Goal: Information Seeking & Learning: Find specific fact

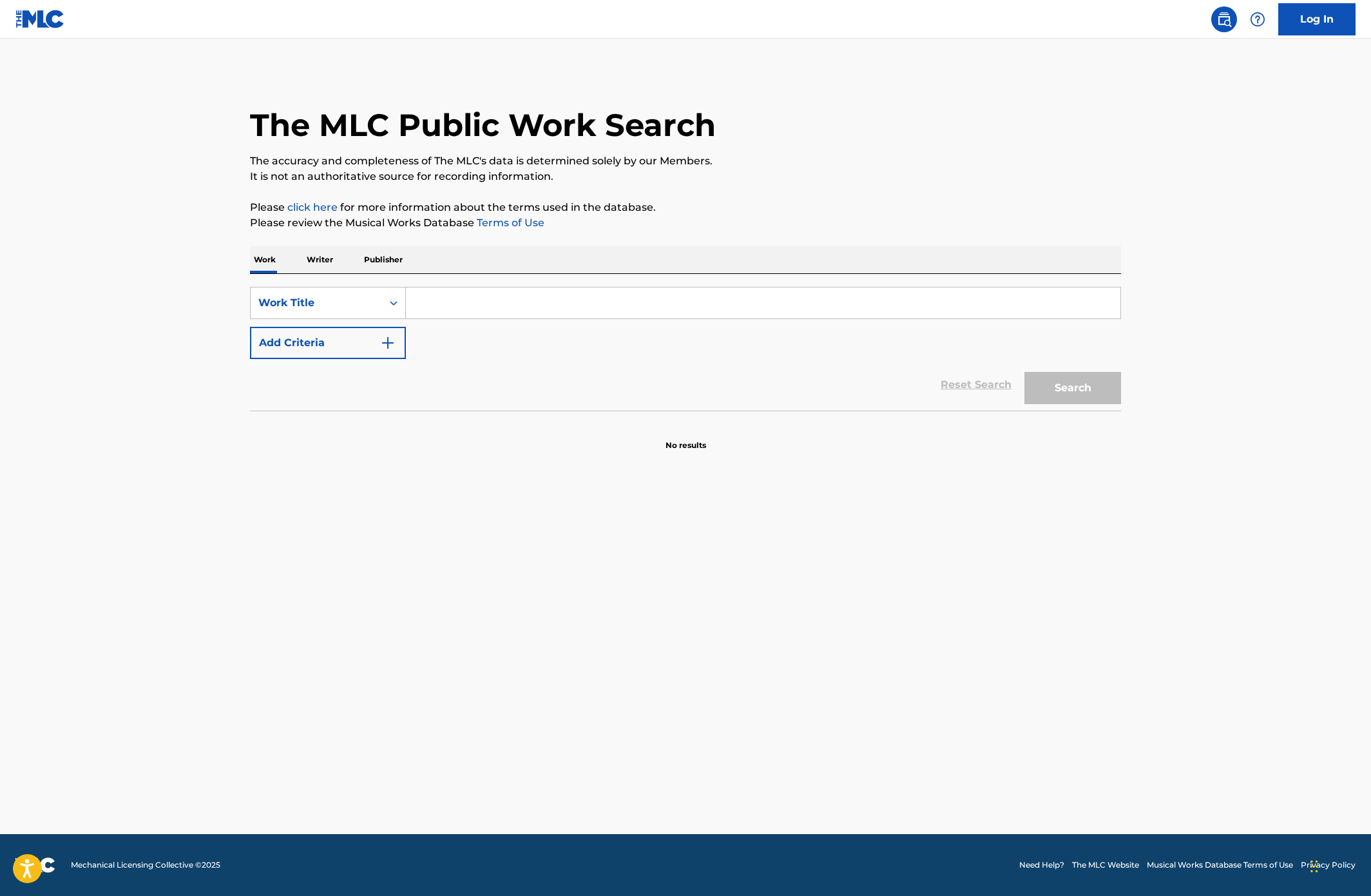
click at [324, 259] on p "Writer" at bounding box center [320, 259] width 34 height 27
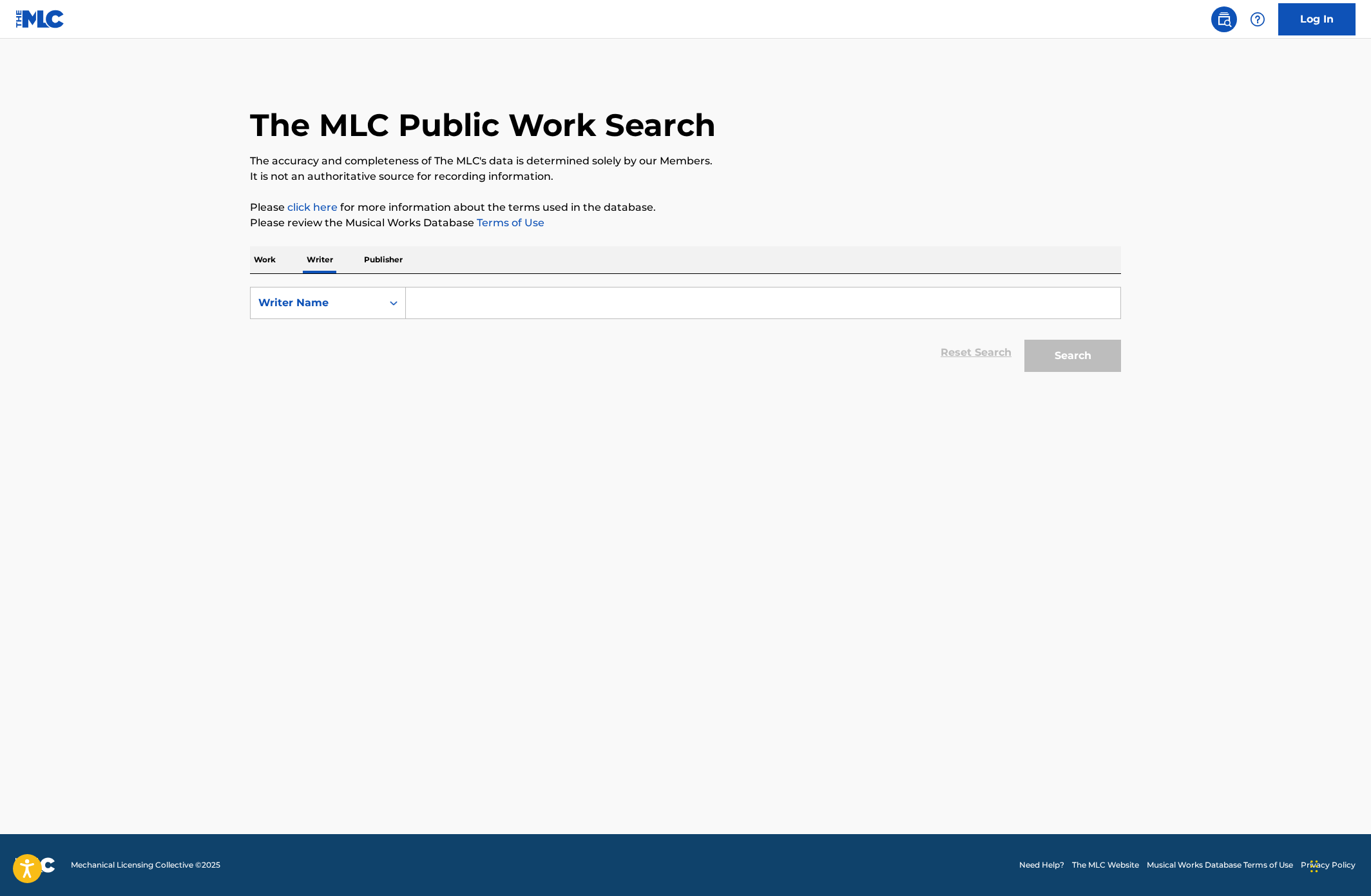
click at [269, 258] on p "Work" at bounding box center [265, 259] width 29 height 27
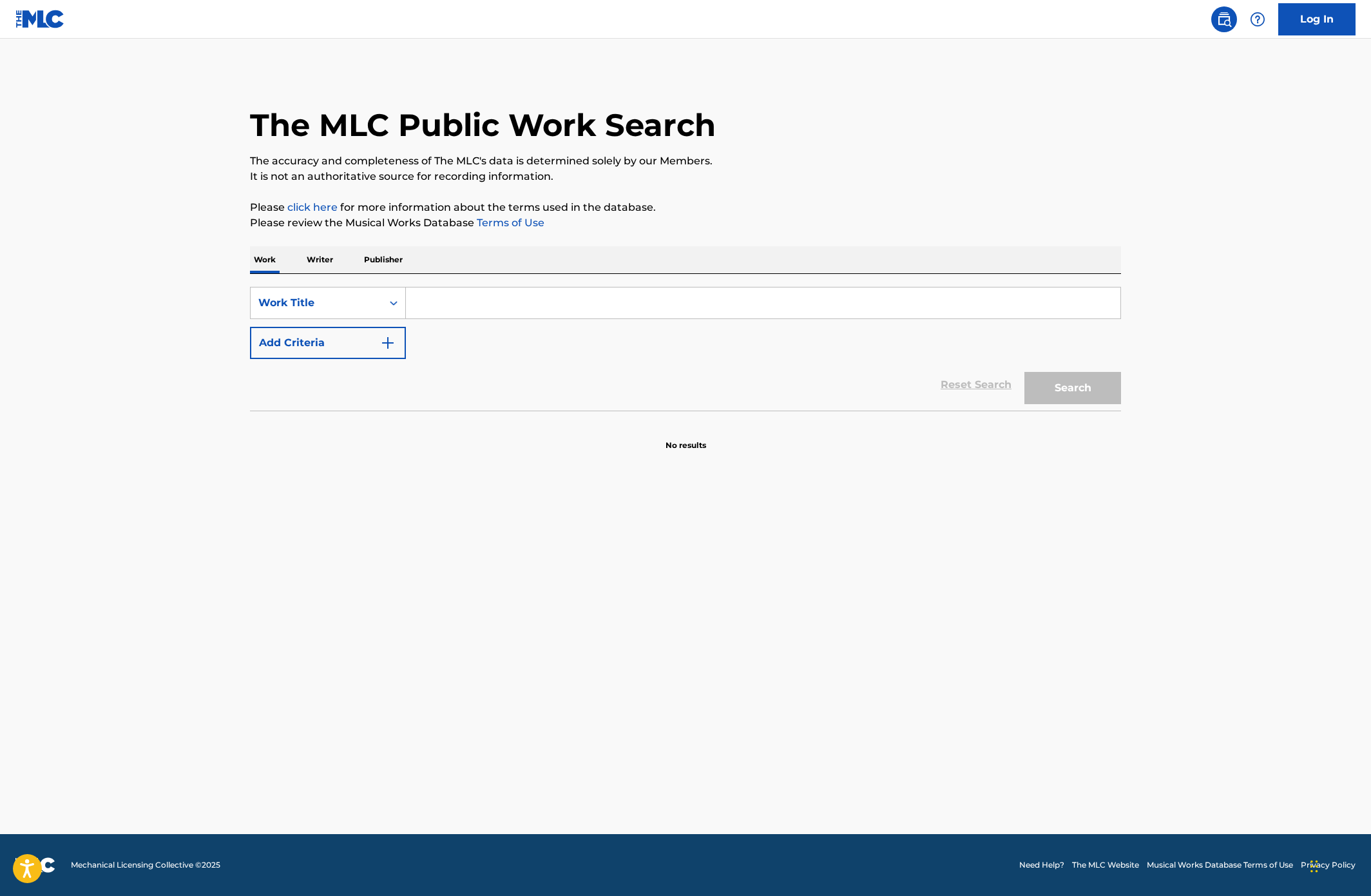
click at [459, 291] on div "SearchWithCriteria284d8a57-ce55-43fa-86b3-6888a65ac894 Work Title Add Criteria …" at bounding box center [686, 342] width 871 height 137
click at [460, 299] on input "Search Form" at bounding box center [763, 303] width 714 height 31
type input "y"
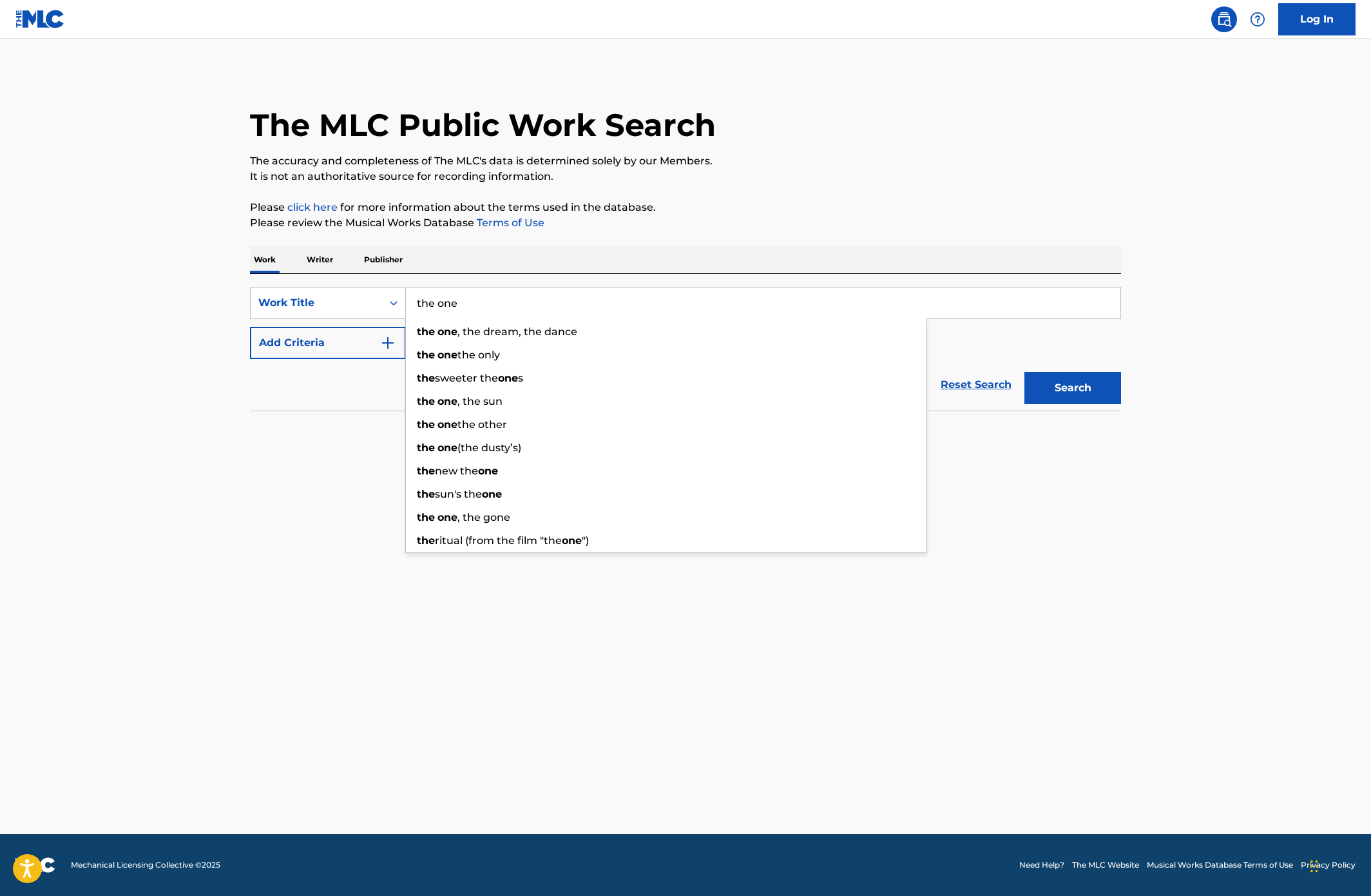
type input "the one"
click at [321, 352] on button "Add Criteria" at bounding box center [328, 343] width 156 height 32
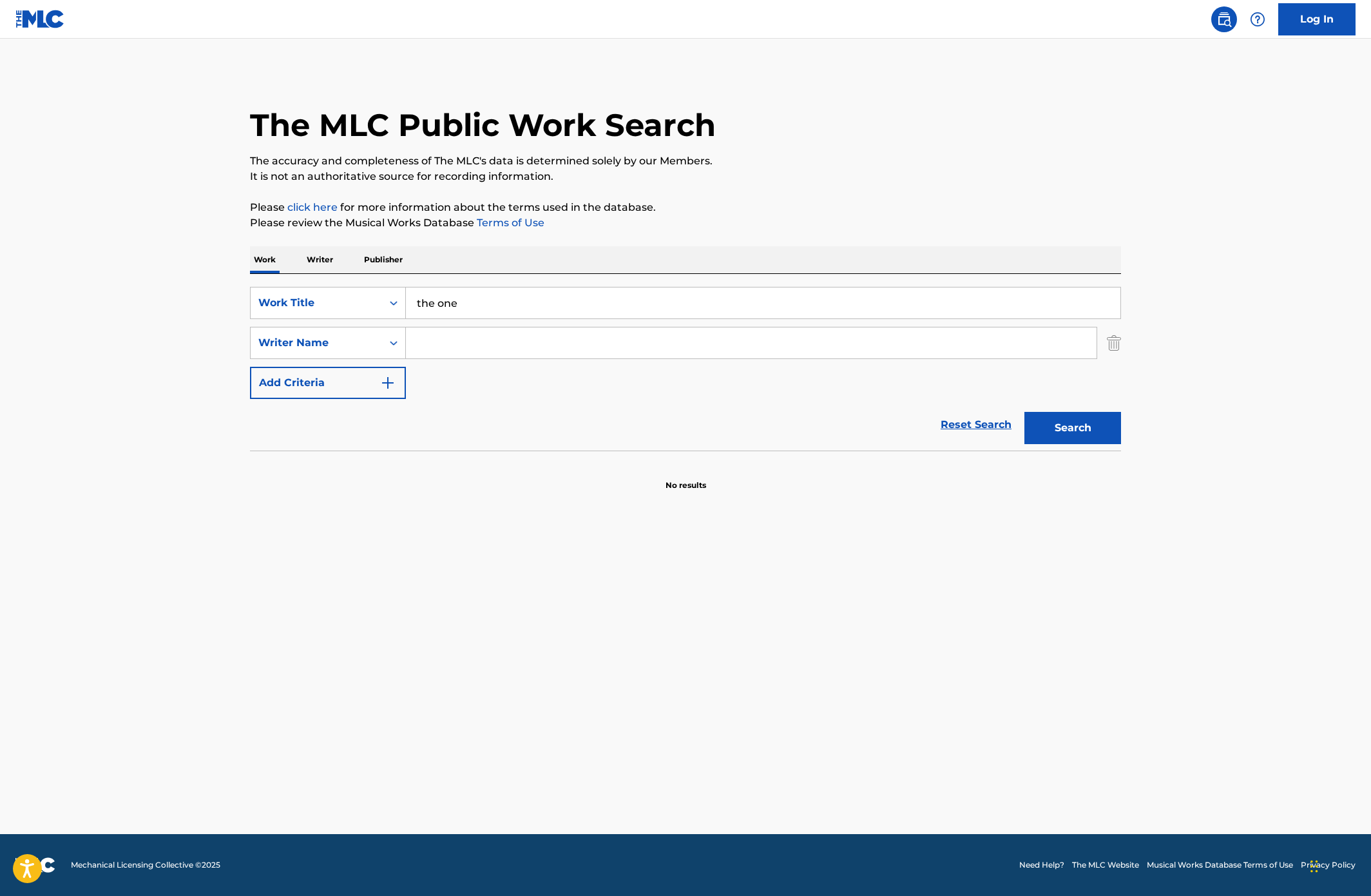
click at [515, 340] on input "Search Form" at bounding box center [752, 343] width 691 height 31
click at [1025, 412] on button "Search" at bounding box center [1073, 428] width 97 height 32
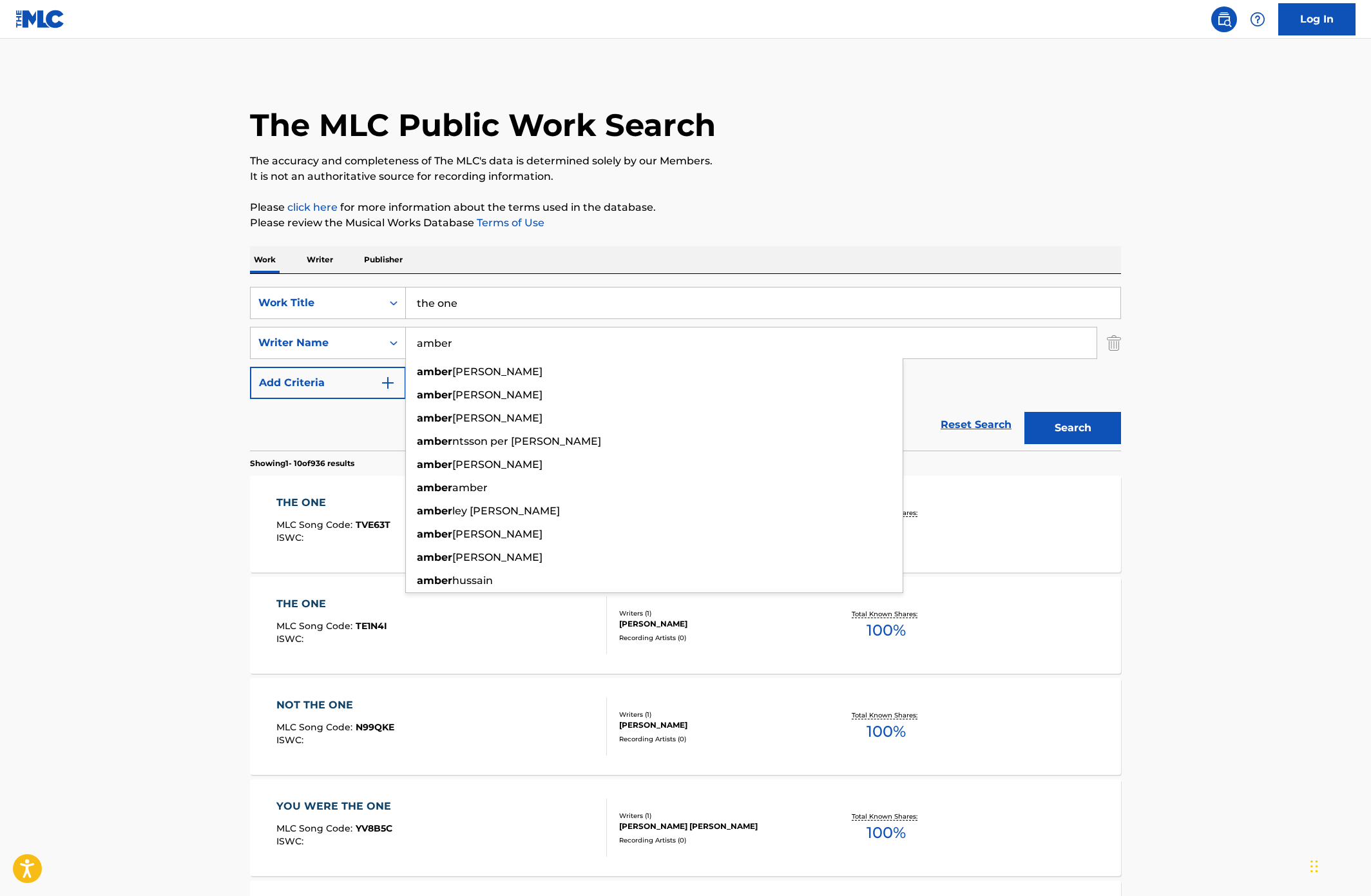
drag, startPoint x: 1142, startPoint y: 703, endPoint x: 1134, endPoint y: 676, distance: 28.2
click at [1134, 679] on main "The MLC Public Work Search The accuracy and completeness of The MLC's data is d…" at bounding box center [685, 797] width 1371 height 1517
drag, startPoint x: 487, startPoint y: 330, endPoint x: 299, endPoint y: 338, distance: 188.2
click at [300, 338] on div "SearchWithCriteriaea44cb54-336d-4de1-a696-966709cbc4f6 Writer Name [PERSON_NAME…" at bounding box center [686, 343] width 871 height 32
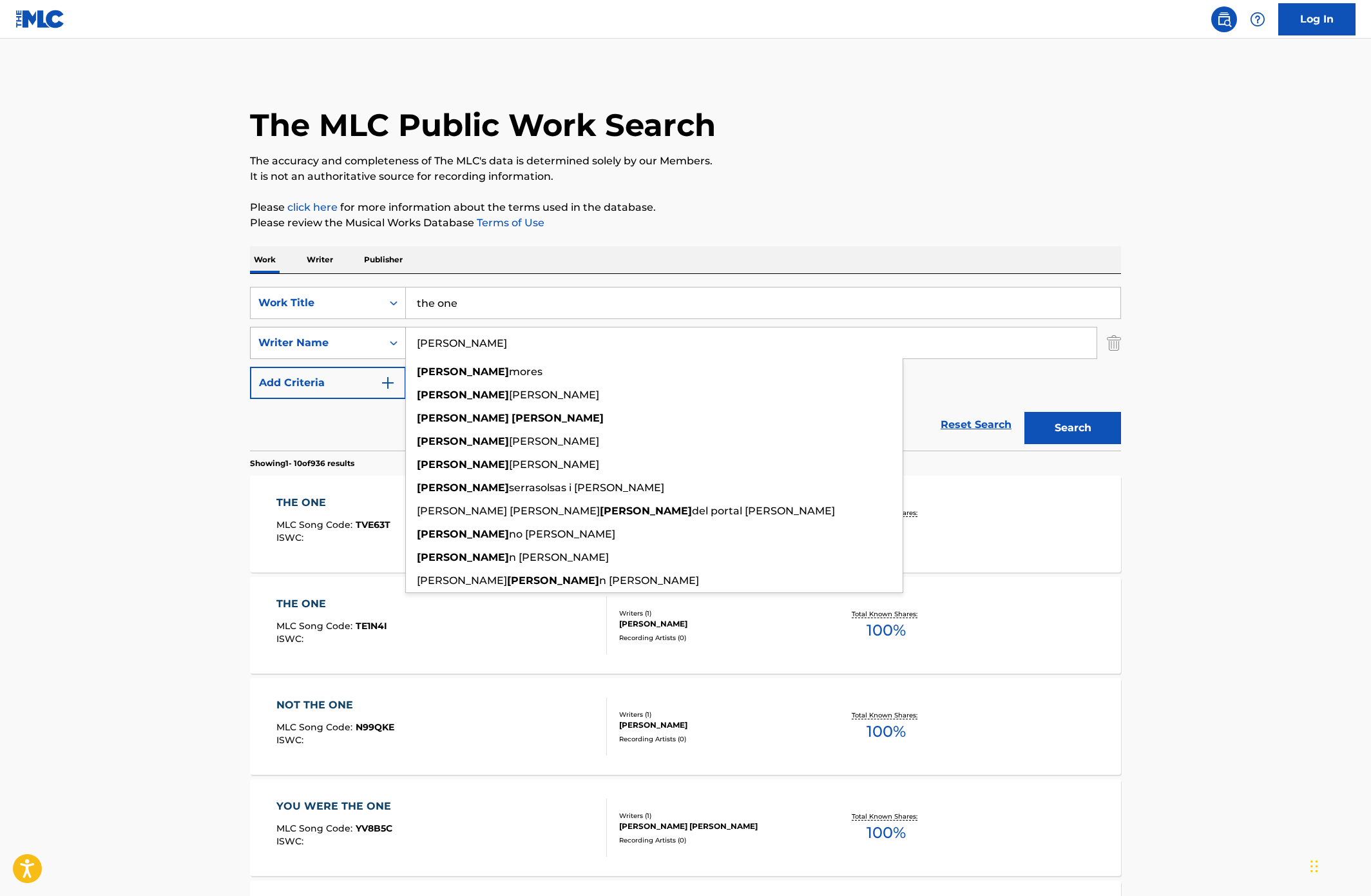
type input "[PERSON_NAME]"
click at [1025, 412] on button "Search" at bounding box center [1073, 428] width 97 height 32
